Goal: Task Accomplishment & Management: Use online tool/utility

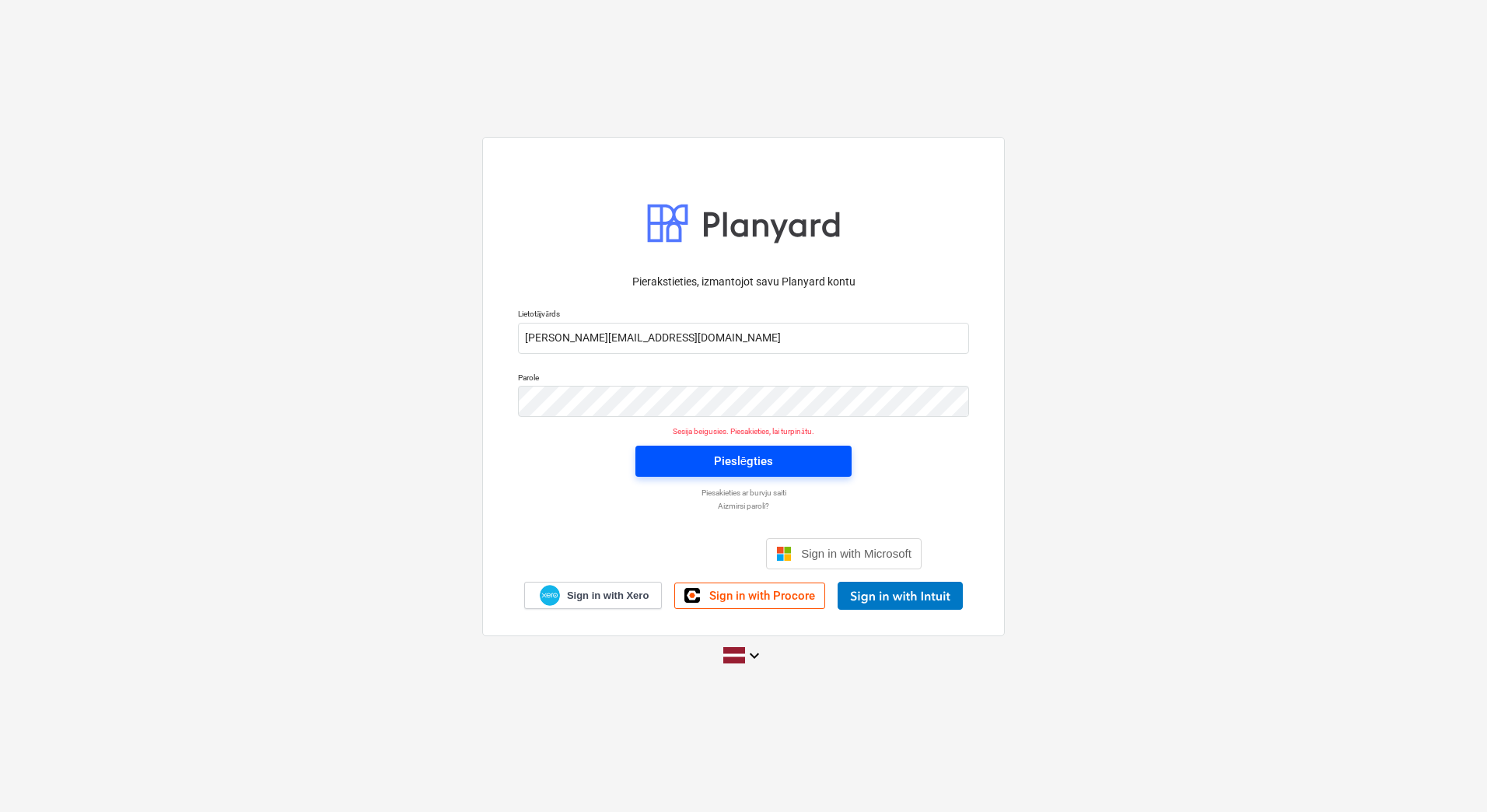
click at [773, 459] on span "Pieslēgties" at bounding box center [744, 462] width 179 height 20
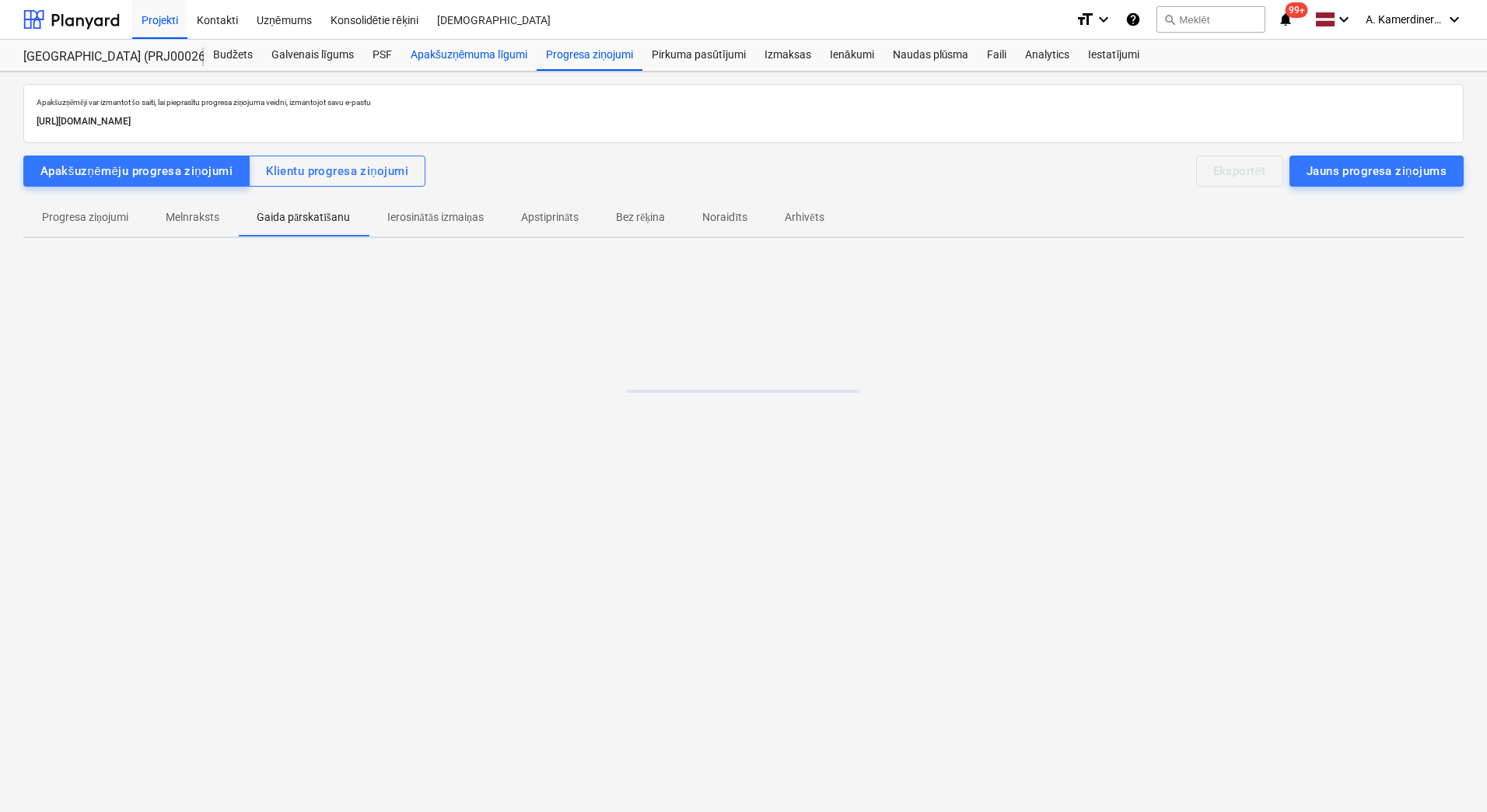
click at [473, 55] on div "Apakšuzņēmuma līgumi" at bounding box center [469, 56] width 136 height 31
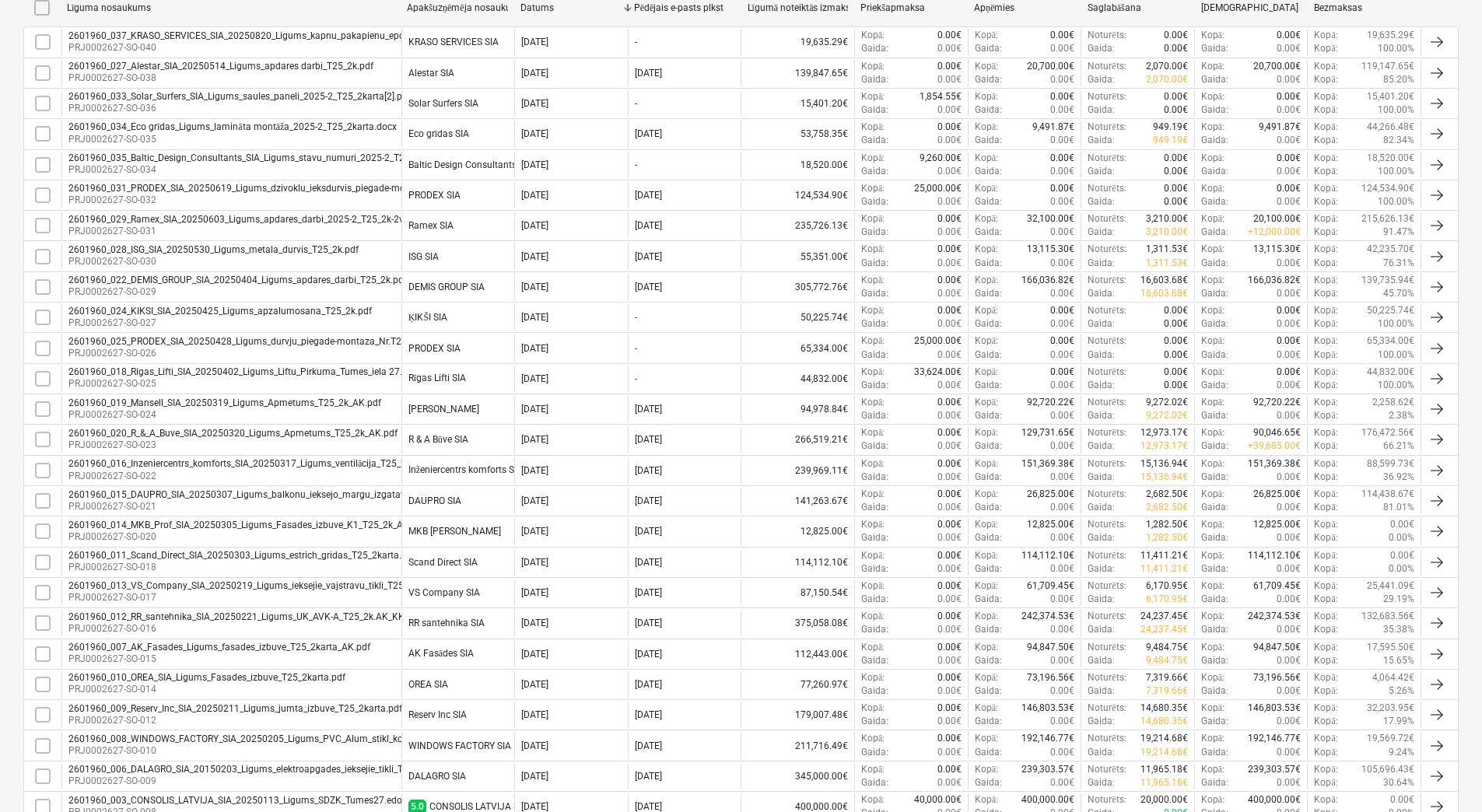
scroll to position [123, 0]
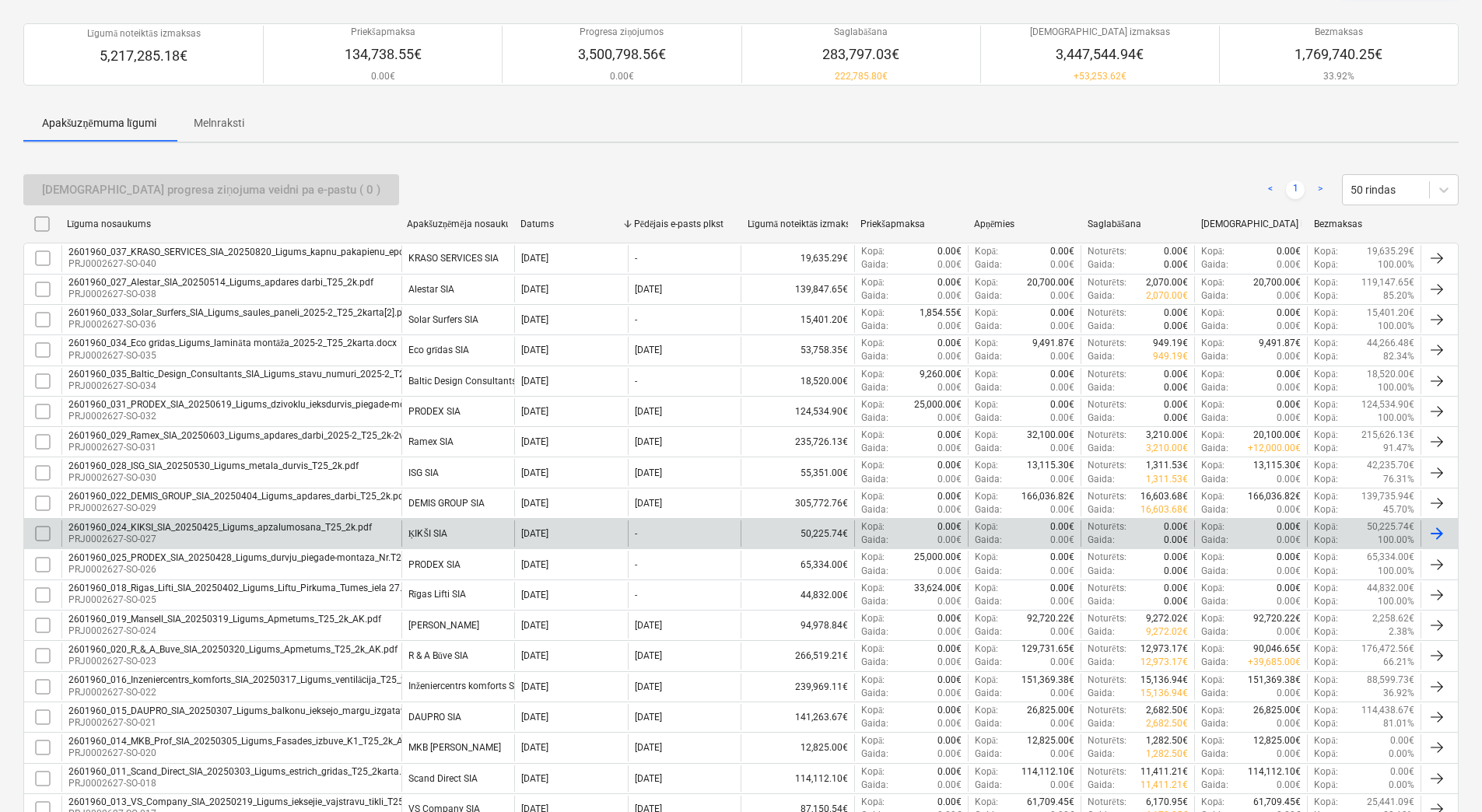
click at [440, 530] on div "ĶIKŠI SIA" at bounding box center [428, 534] width 39 height 12
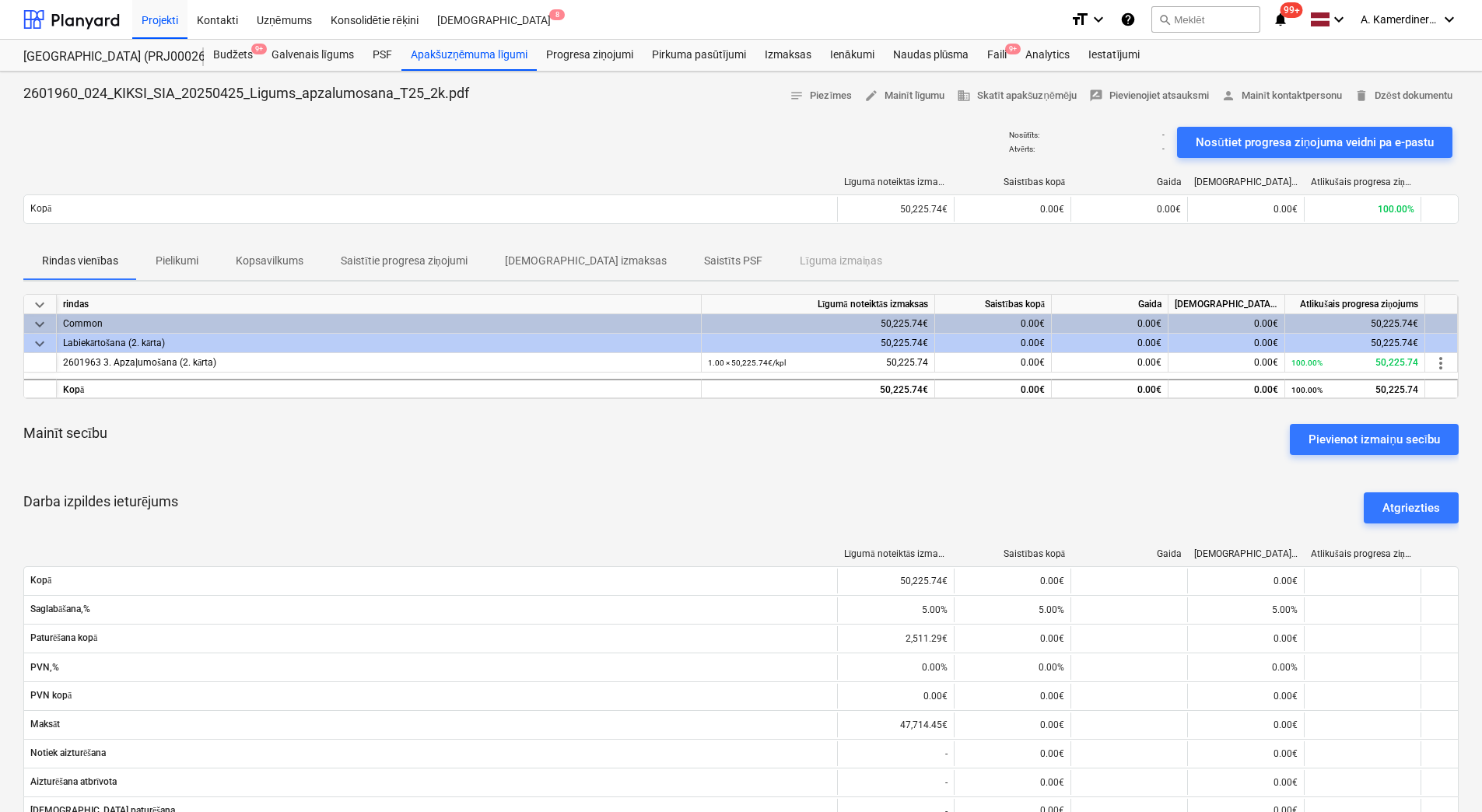
click at [704, 259] on p "Saistīts PSF" at bounding box center [733, 261] width 58 height 16
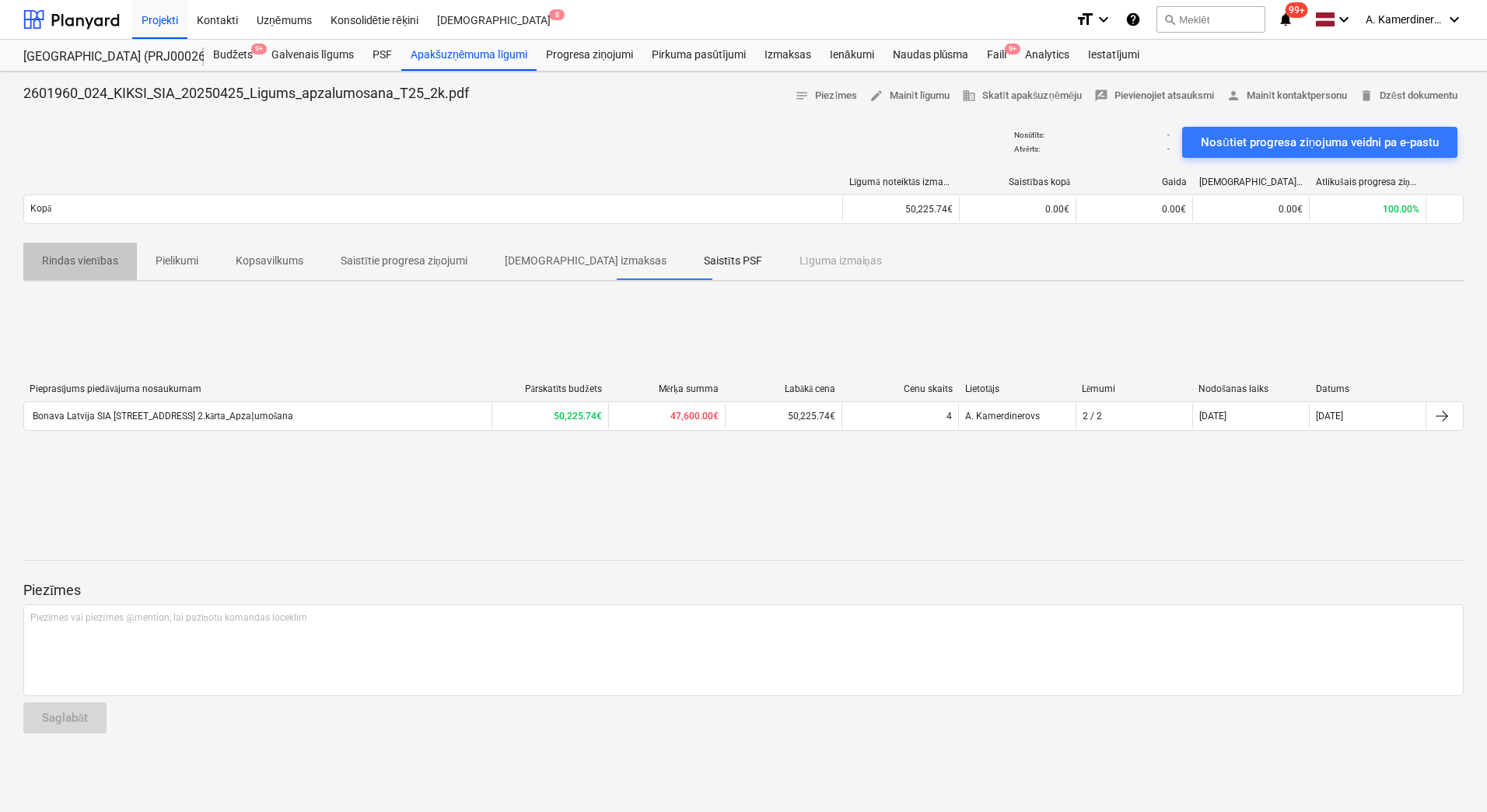
click at [97, 263] on p "Rindas vienības" at bounding box center [80, 261] width 76 height 16
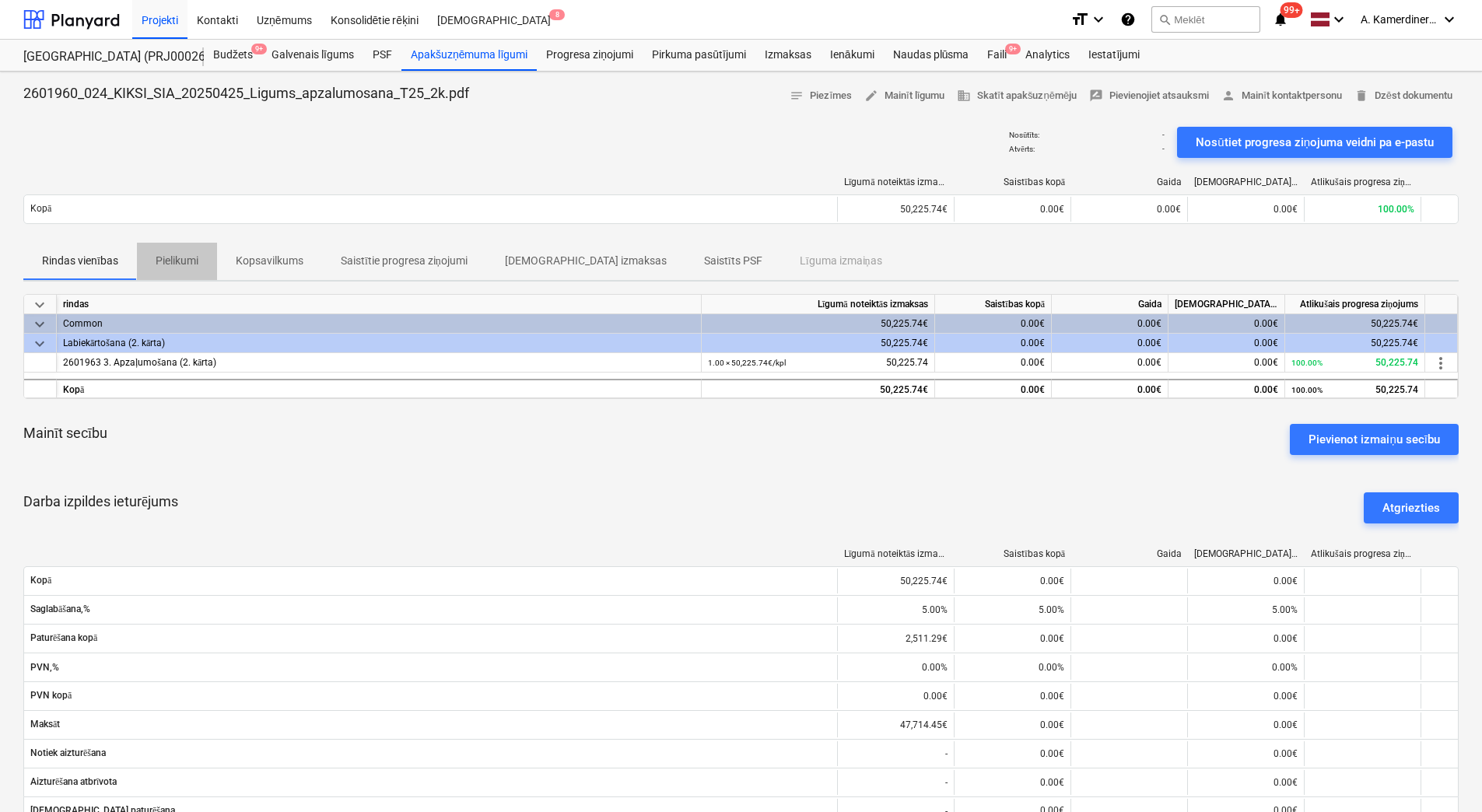
click at [173, 260] on p "Pielikumi" at bounding box center [176, 261] width 43 height 16
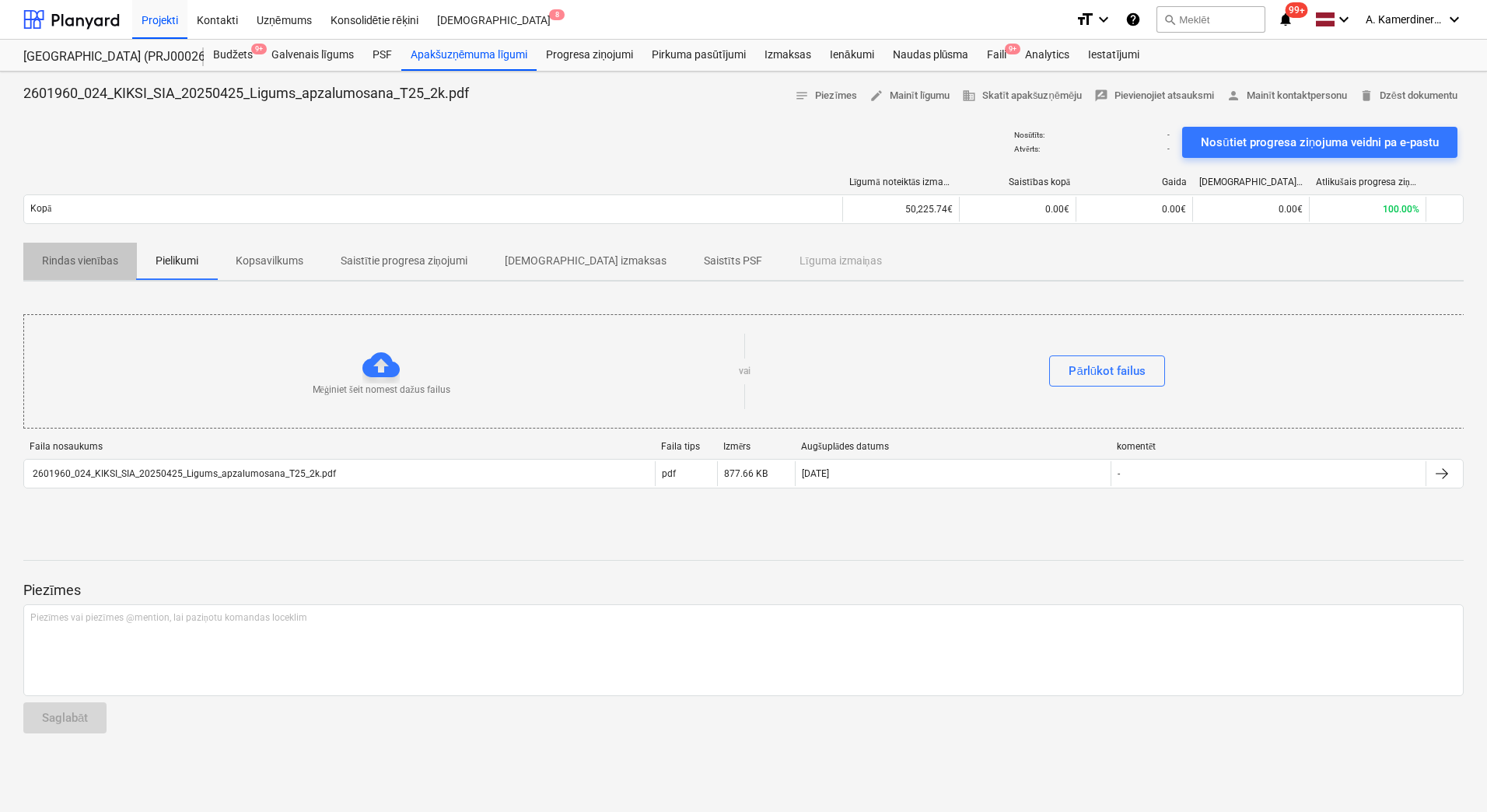
click at [74, 259] on p "Rindas vienības" at bounding box center [80, 261] width 76 height 16
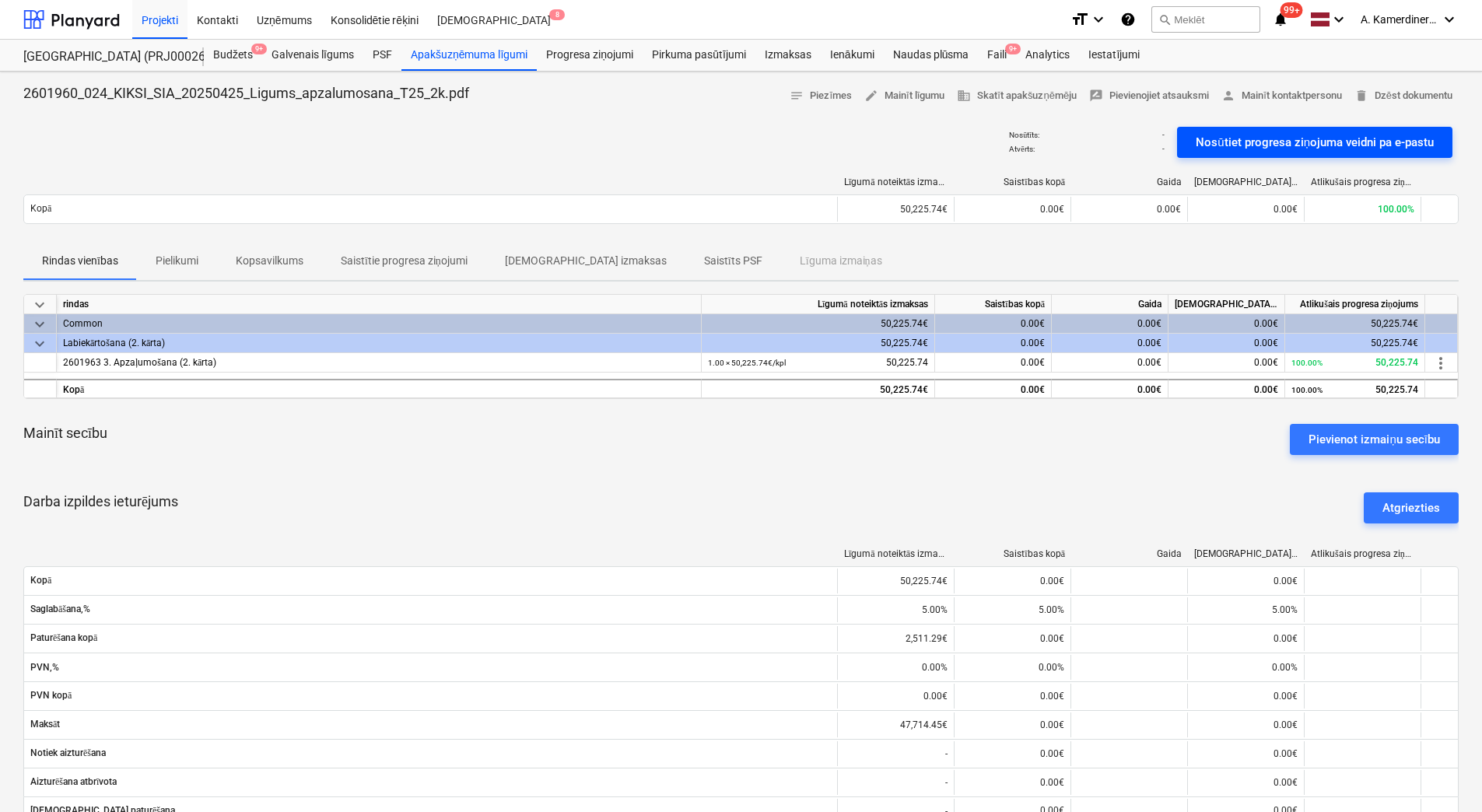
click at [1346, 142] on div "Nosūtiet progresa ziņojuma veidni pa e-pastu" at bounding box center [1315, 143] width 238 height 20
